Goal: Check status: Check status

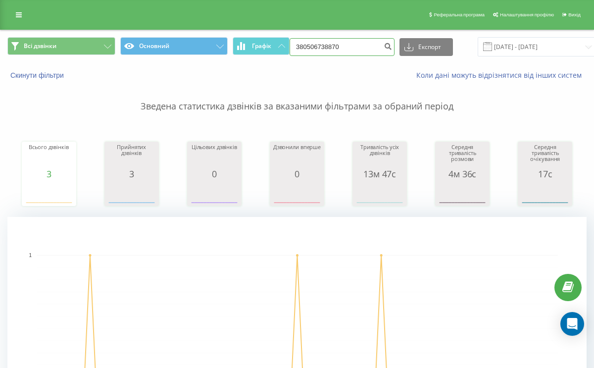
click at [342, 45] on input "380506738870" at bounding box center [342, 47] width 105 height 18
paste input "8261939"
type input "380508261939"
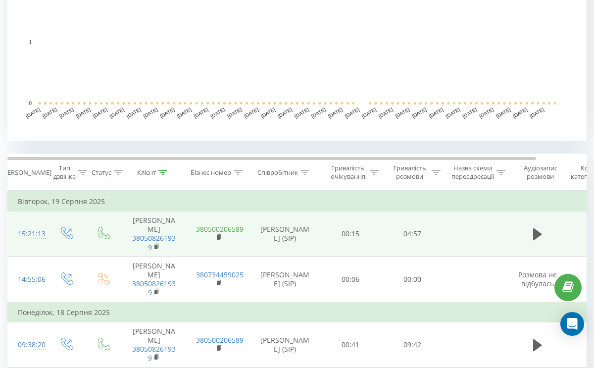
scroll to position [276, 0]
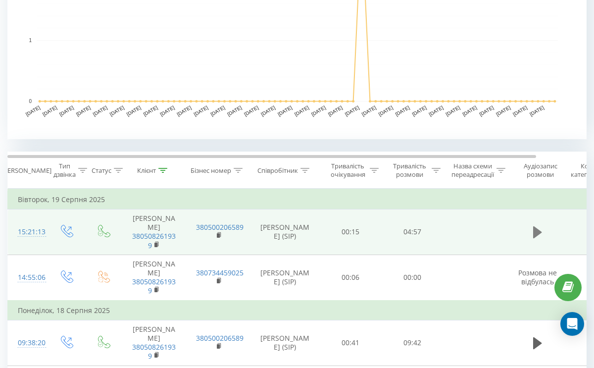
click at [537, 235] on icon at bounding box center [537, 232] width 9 height 12
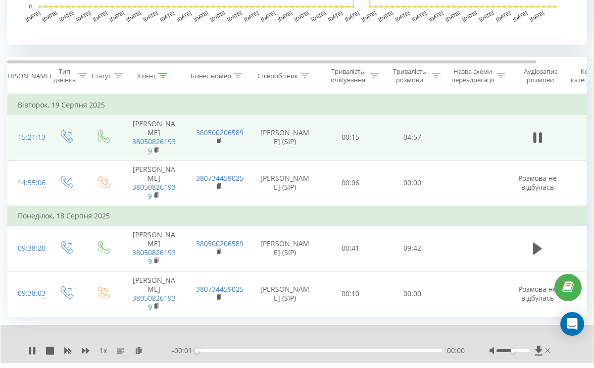
scroll to position [371, 0]
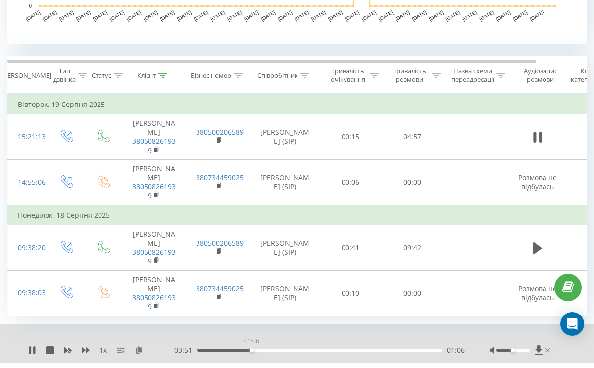
click at [251, 349] on div "01:06" at bounding box center [319, 349] width 245 height 3
click at [371, 352] on div "- 03:46 01:10 01:10" at bounding box center [318, 350] width 293 height 10
click at [371, 351] on div "01:11" at bounding box center [319, 349] width 245 height 3
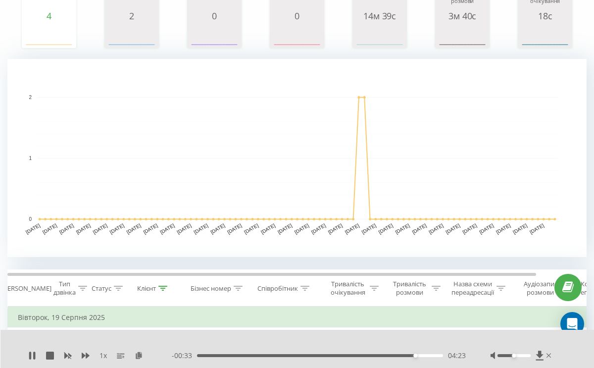
scroll to position [224, 0]
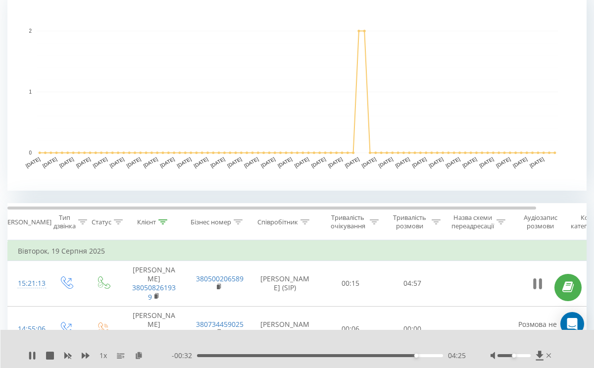
click at [537, 284] on icon at bounding box center [537, 284] width 9 height 14
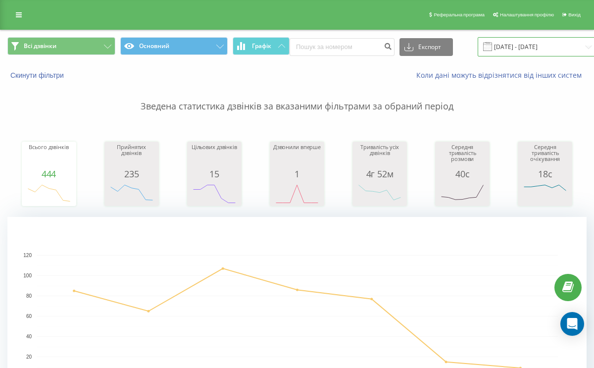
click at [490, 50] on input "[DATE] - [DATE]" at bounding box center [538, 46] width 120 height 19
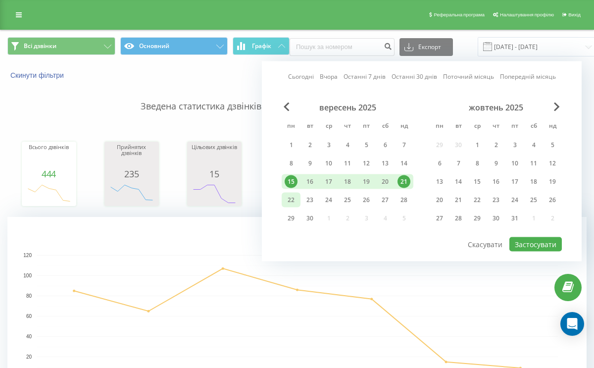
click at [294, 201] on div "22" at bounding box center [291, 200] width 13 height 13
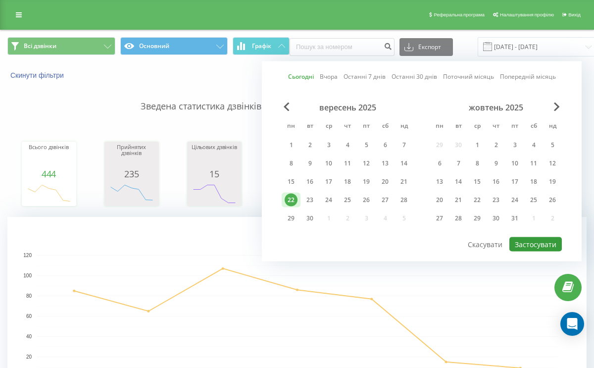
click at [540, 242] on button "Застосувати" at bounding box center [535, 244] width 52 height 14
type input "[DATE] - [DATE]"
